Goal: Find specific page/section: Find specific page/section

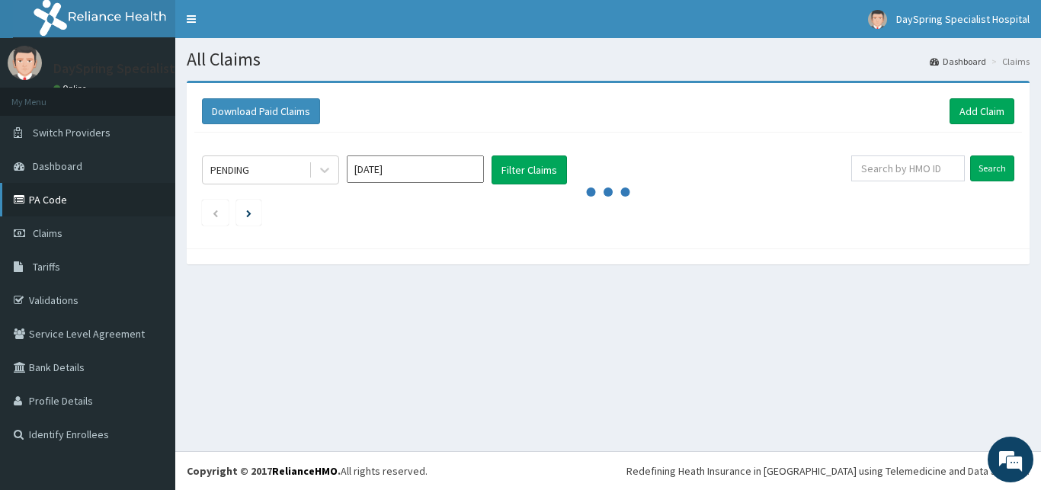
click at [53, 211] on link "PA Code" at bounding box center [87, 200] width 175 height 34
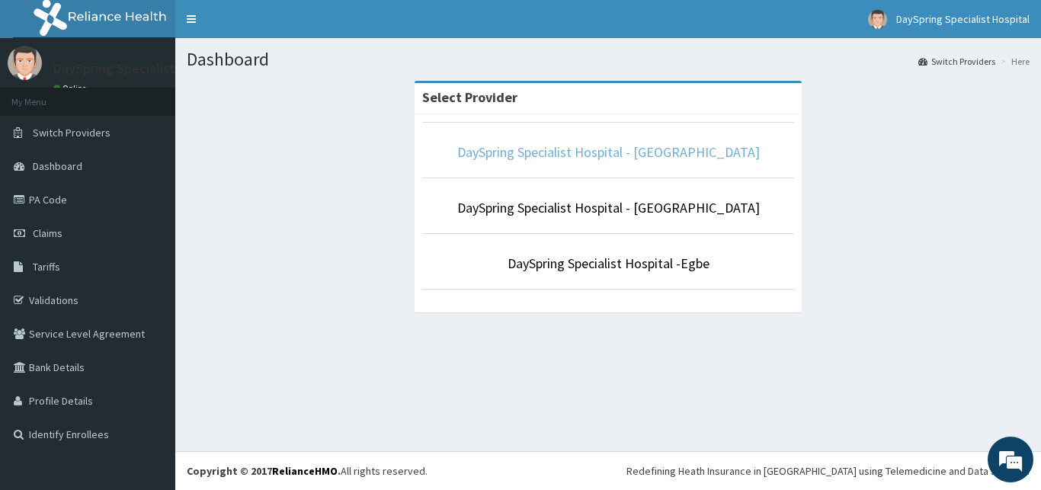
click at [594, 155] on link "DaySpring Specialist Hospital - [GEOGRAPHIC_DATA]" at bounding box center [608, 152] width 303 height 18
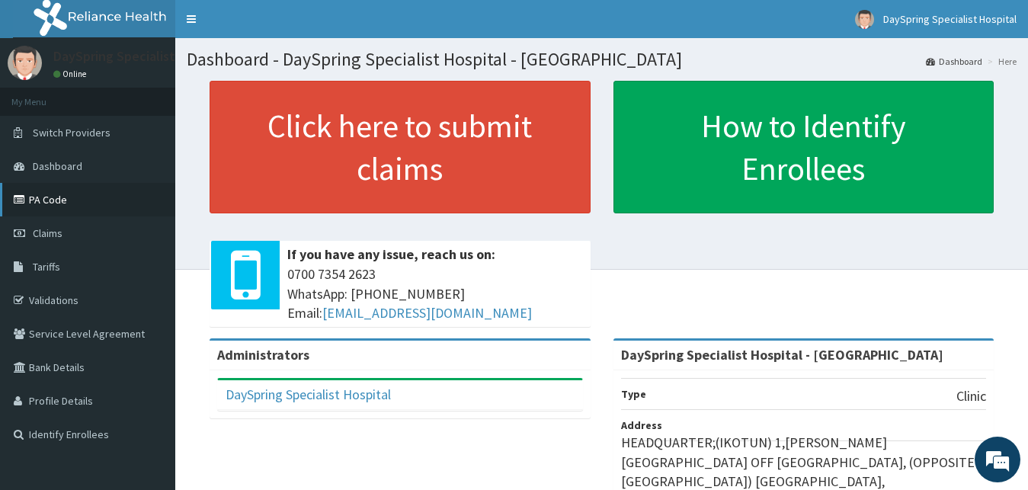
click at [13, 205] on link "PA Code" at bounding box center [87, 200] width 175 height 34
